Goal: Information Seeking & Learning: Learn about a topic

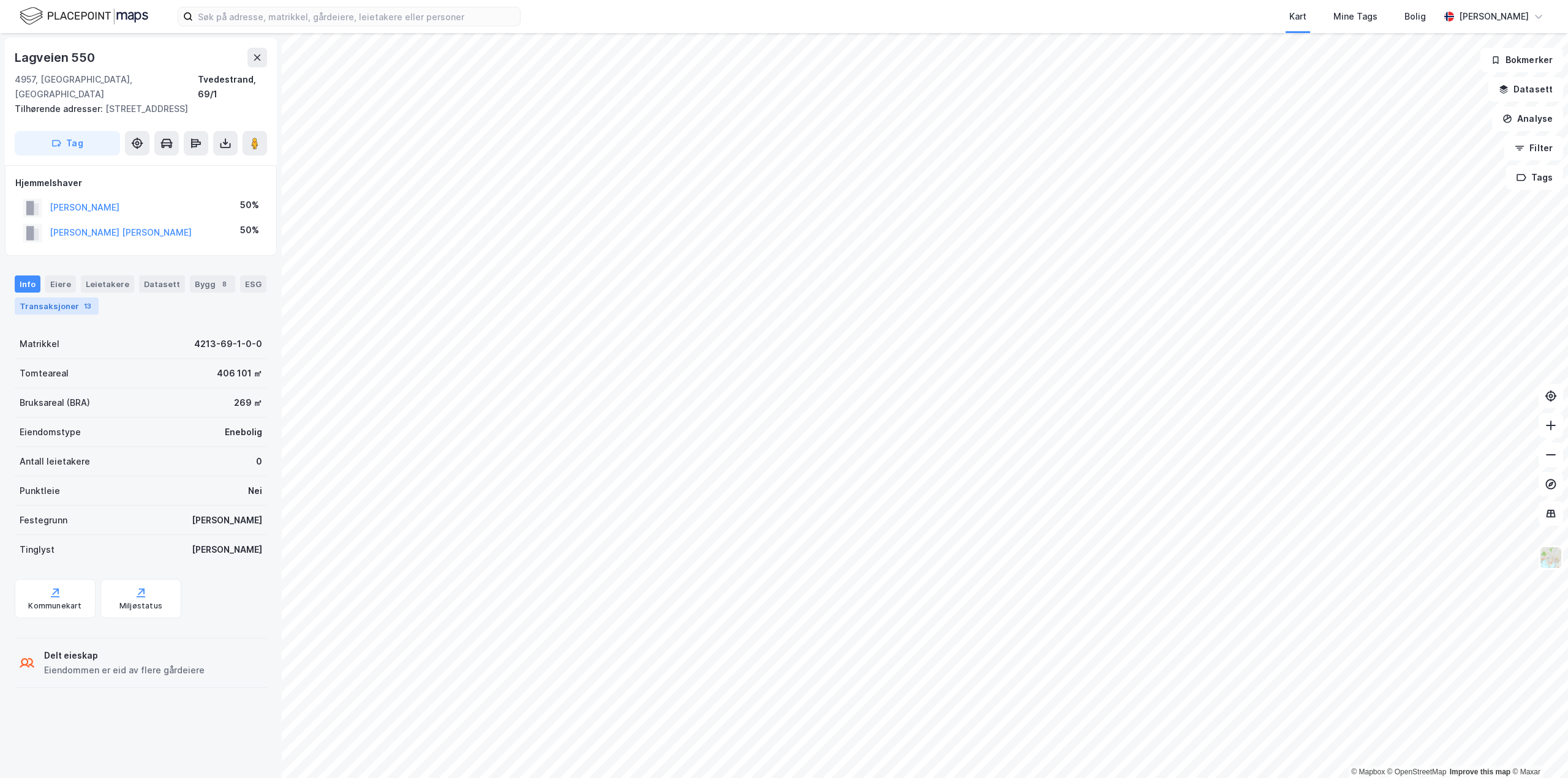
click at [58, 298] on div "Transaksjoner 13" at bounding box center [56, 306] width 84 height 17
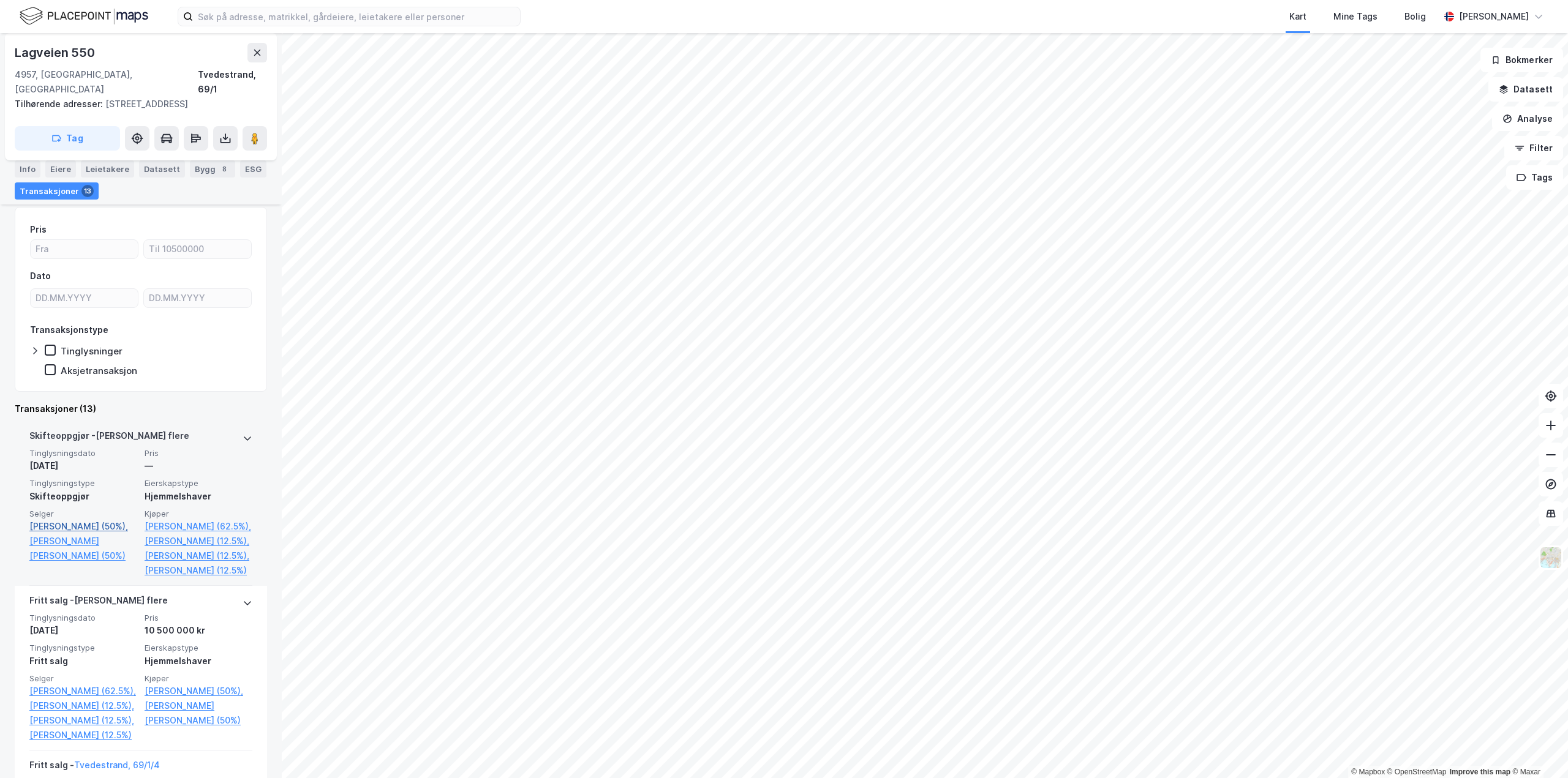
scroll to position [245, 0]
